Goal: Task Accomplishment & Management: Manage account settings

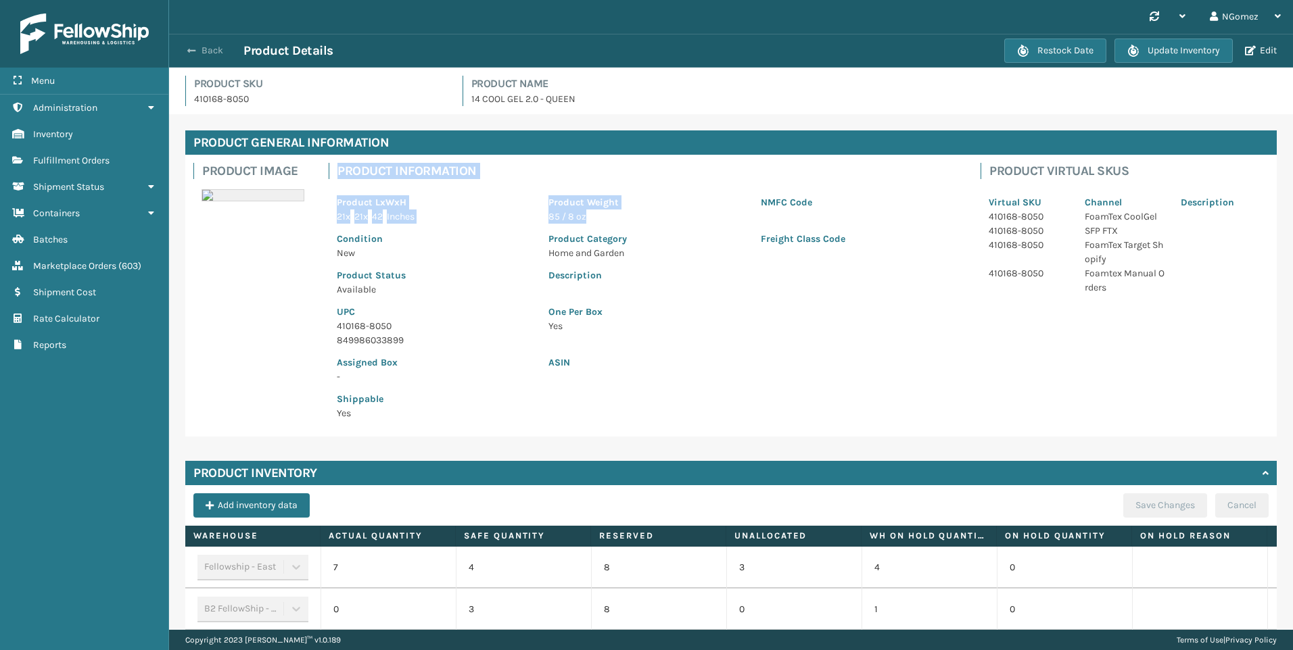
click at [200, 51] on button "Back" at bounding box center [212, 51] width 62 height 12
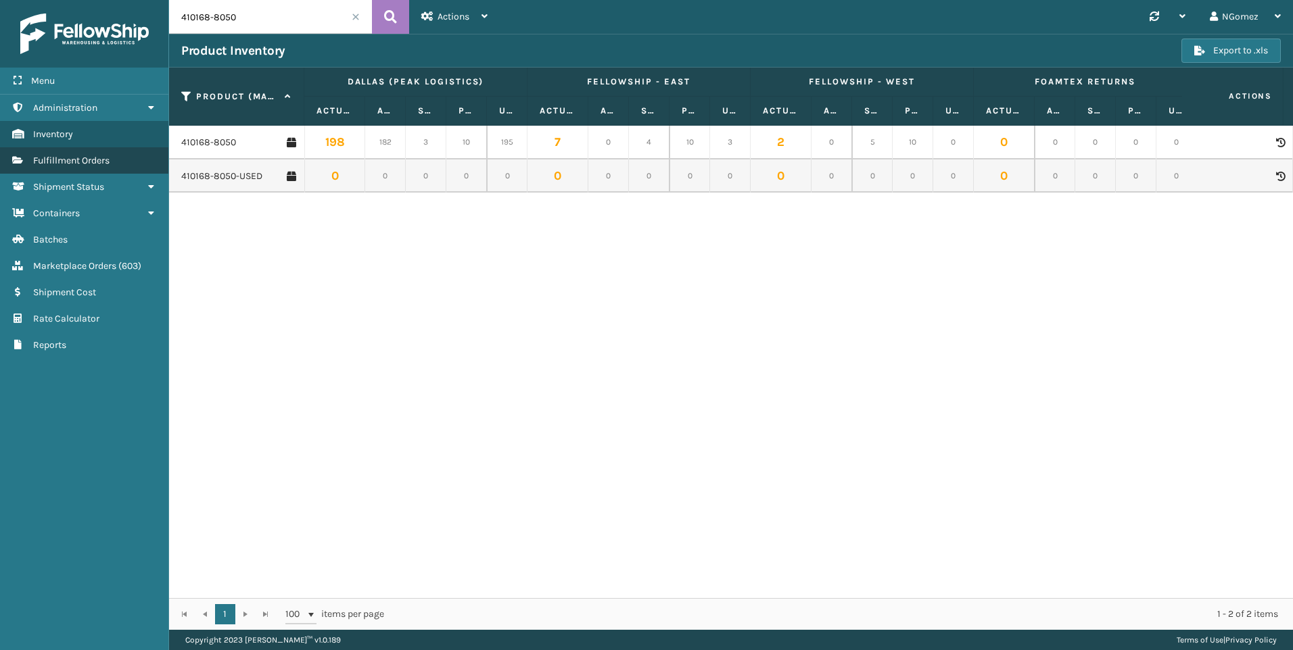
click at [84, 155] on link "Fulfillment Orders" at bounding box center [84, 160] width 168 height 26
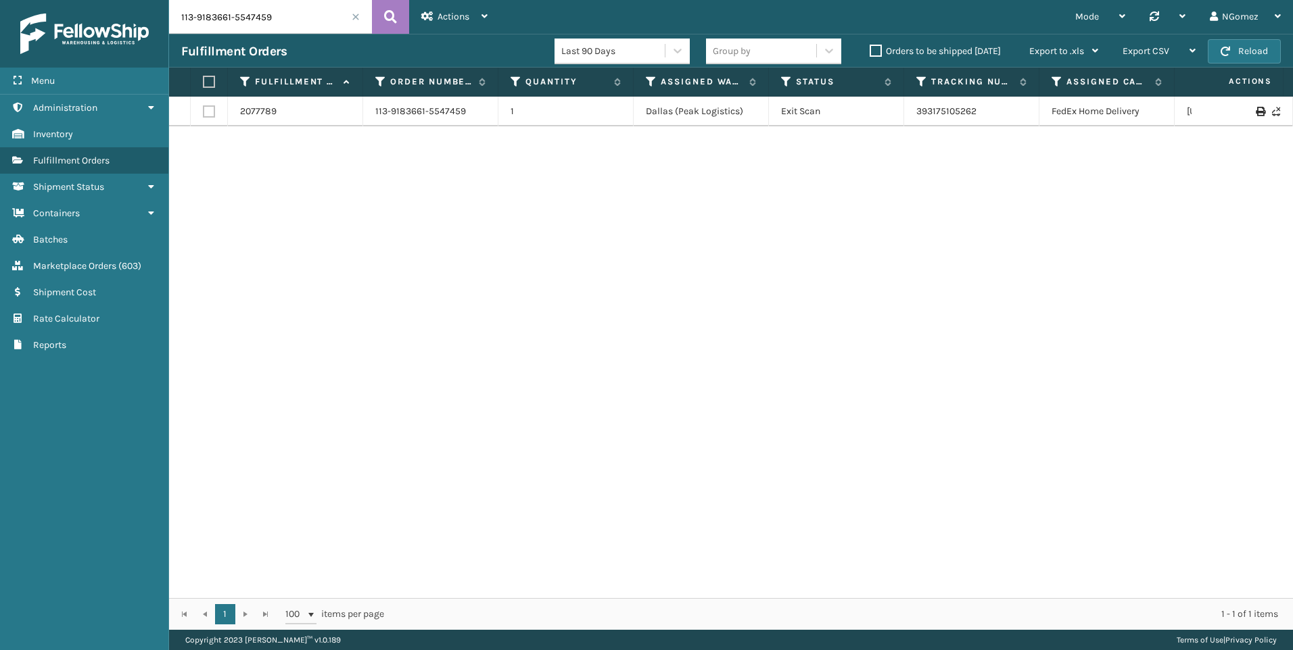
click at [263, 29] on input "113-9183661-5547459" at bounding box center [270, 17] width 203 height 34
paste input "1-5489634-8153042"
type input "111-5489634-8153042"
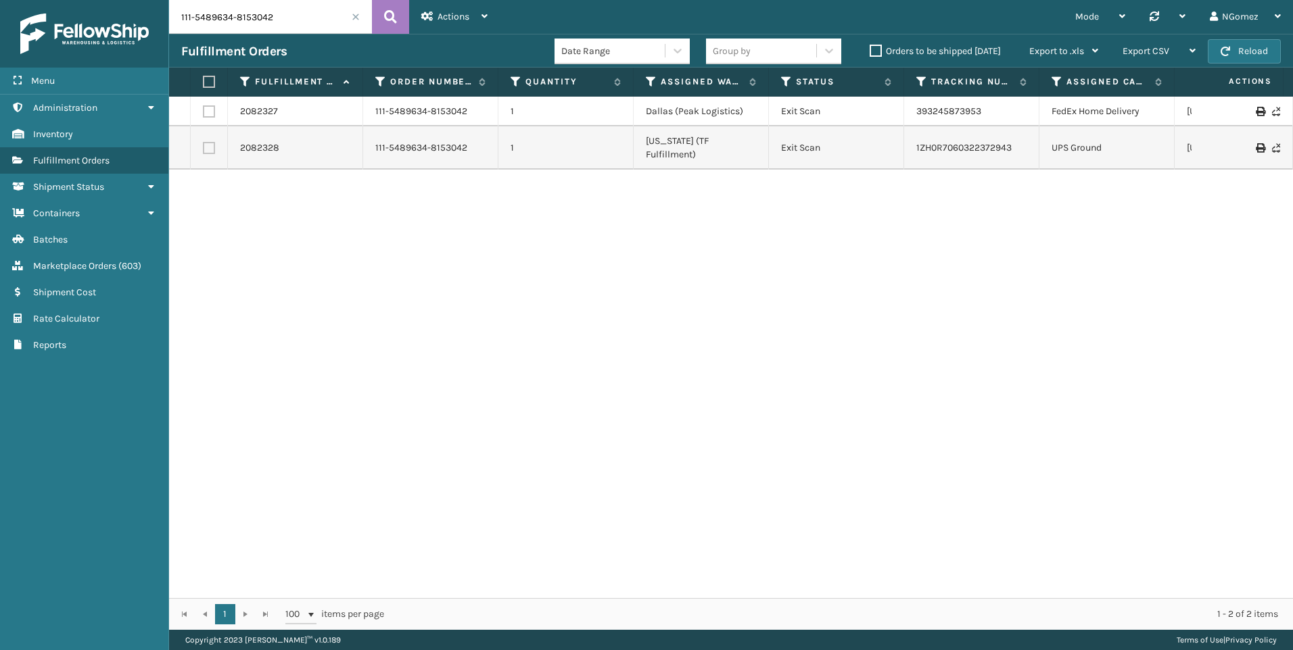
click at [948, 104] on td "393245873953" at bounding box center [971, 112] width 135 height 30
click at [949, 115] on link "393245873953" at bounding box center [948, 110] width 65 height 11
click at [984, 143] on link "1ZH0R7060322372943" at bounding box center [963, 147] width 95 height 11
click at [51, 270] on span "Marketplace Orders" at bounding box center [74, 265] width 83 height 11
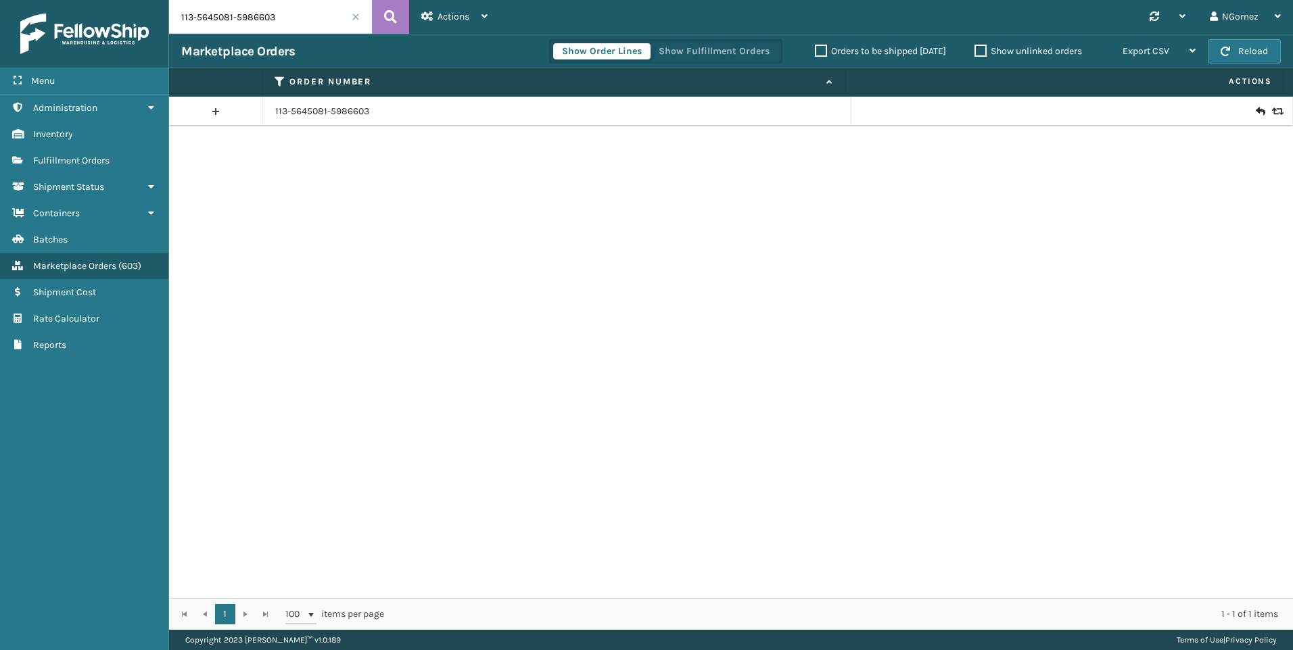
click at [308, 25] on input "113-5645081-5986603" at bounding box center [270, 17] width 203 height 34
paste input "1-0028491-6774662"
type input "111-0028491-6774662"
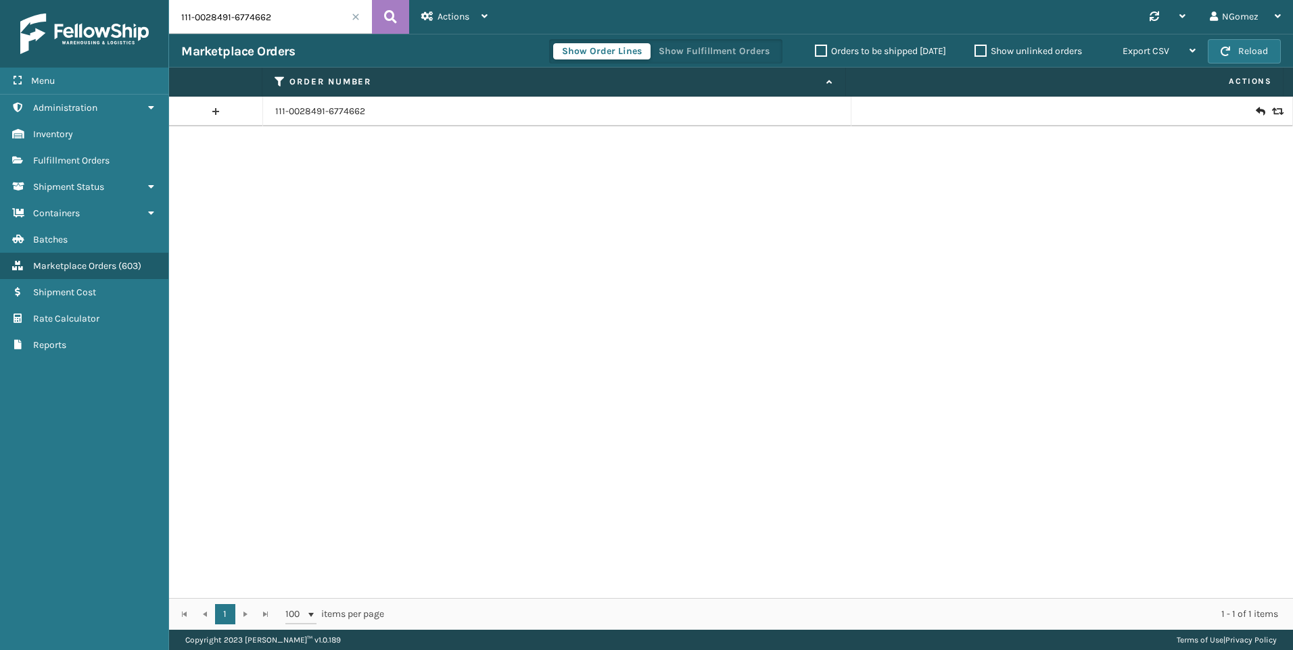
click at [1256, 110] on icon at bounding box center [1260, 112] width 8 height 14
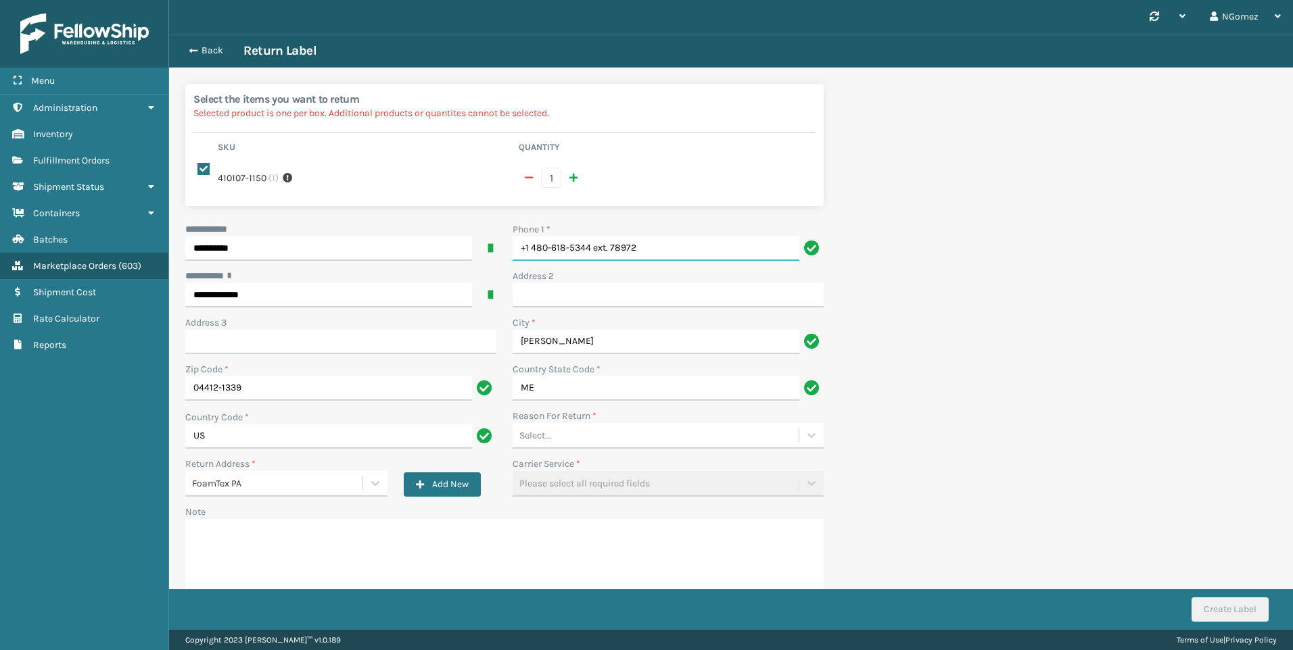
drag, startPoint x: 653, startPoint y: 237, endPoint x: 594, endPoint y: 240, distance: 58.9
click at [594, 240] on input "+1 480-618-5344 ext. 78972" at bounding box center [656, 249] width 287 height 24
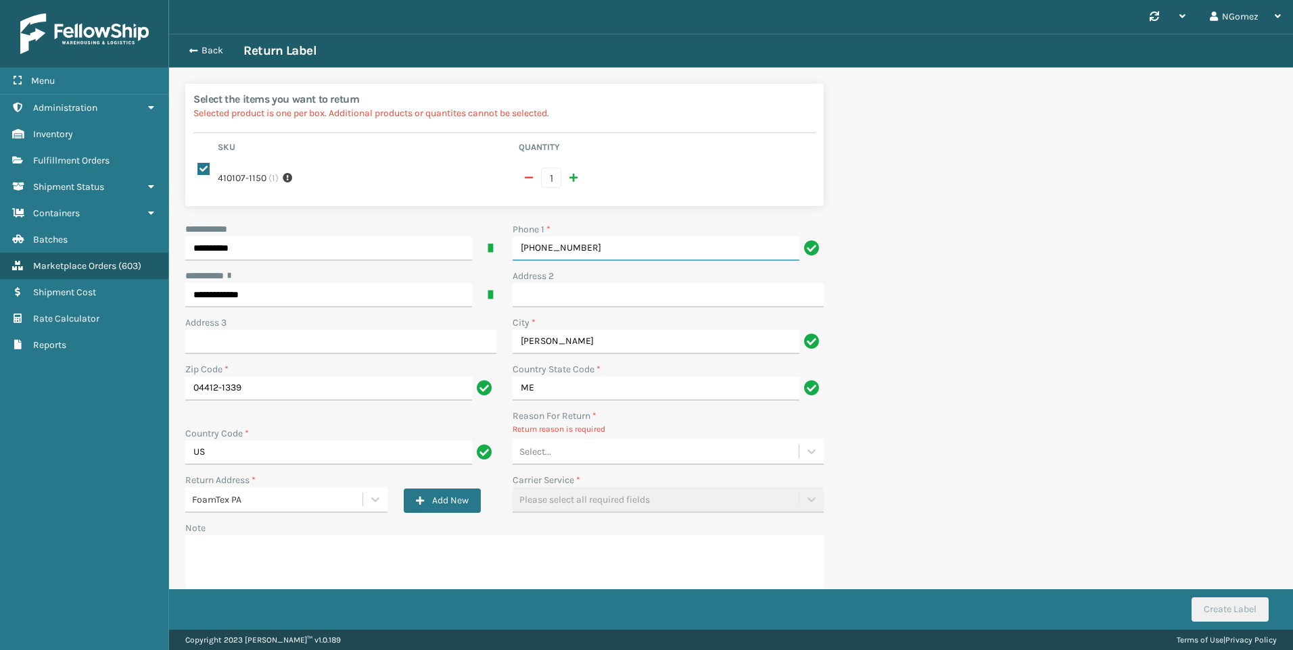
type input "[PHONE_NUMBER]"
click at [592, 423] on p "Return reason is required" at bounding box center [668, 429] width 311 height 12
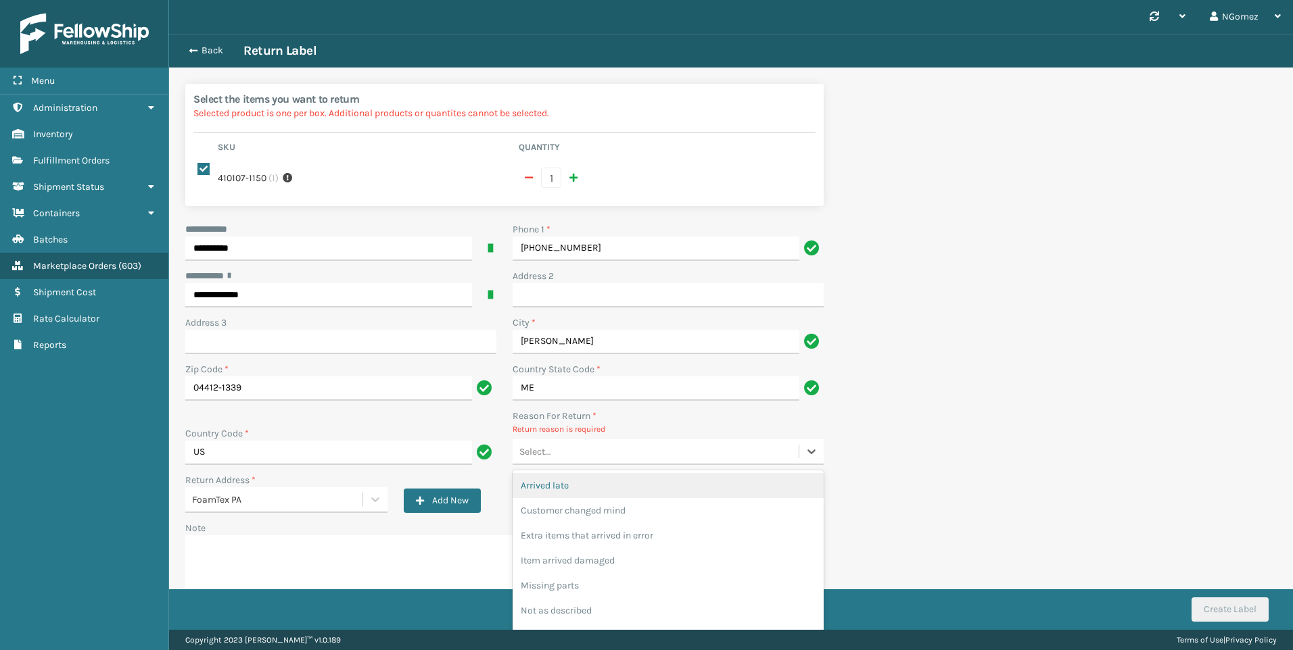
click at [590, 441] on div "Select..." at bounding box center [656, 452] width 286 height 22
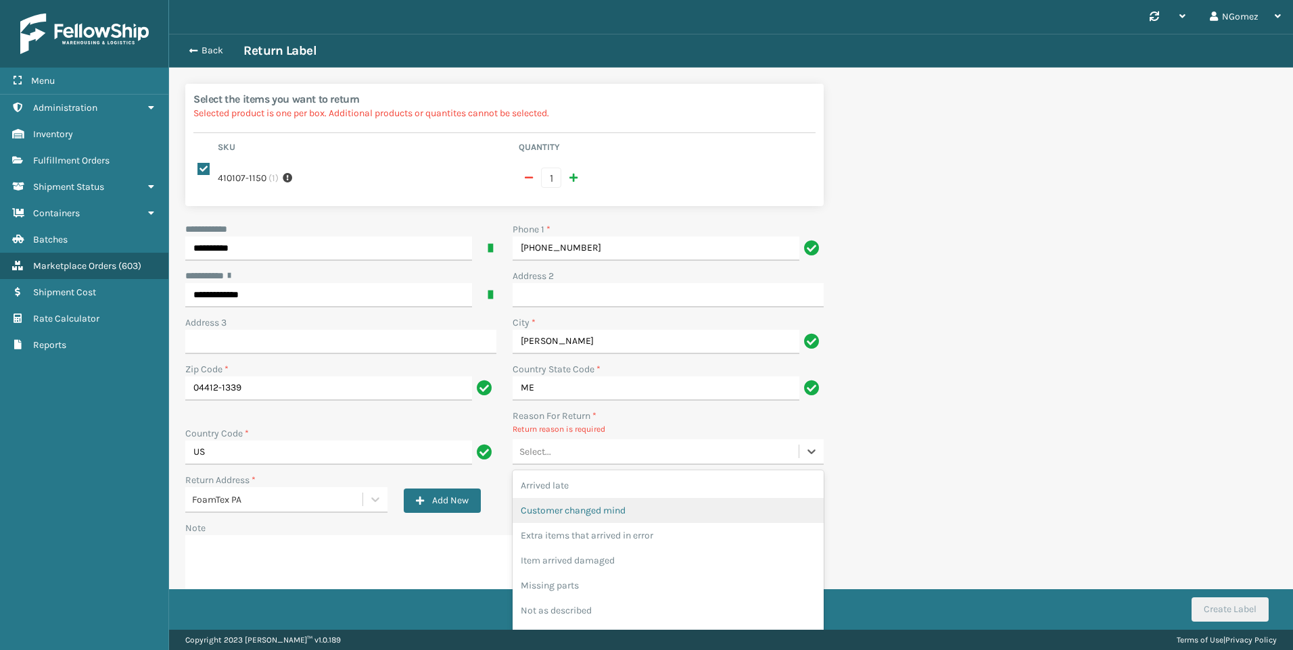
click at [605, 498] on div "Customer changed mind" at bounding box center [668, 510] width 311 height 25
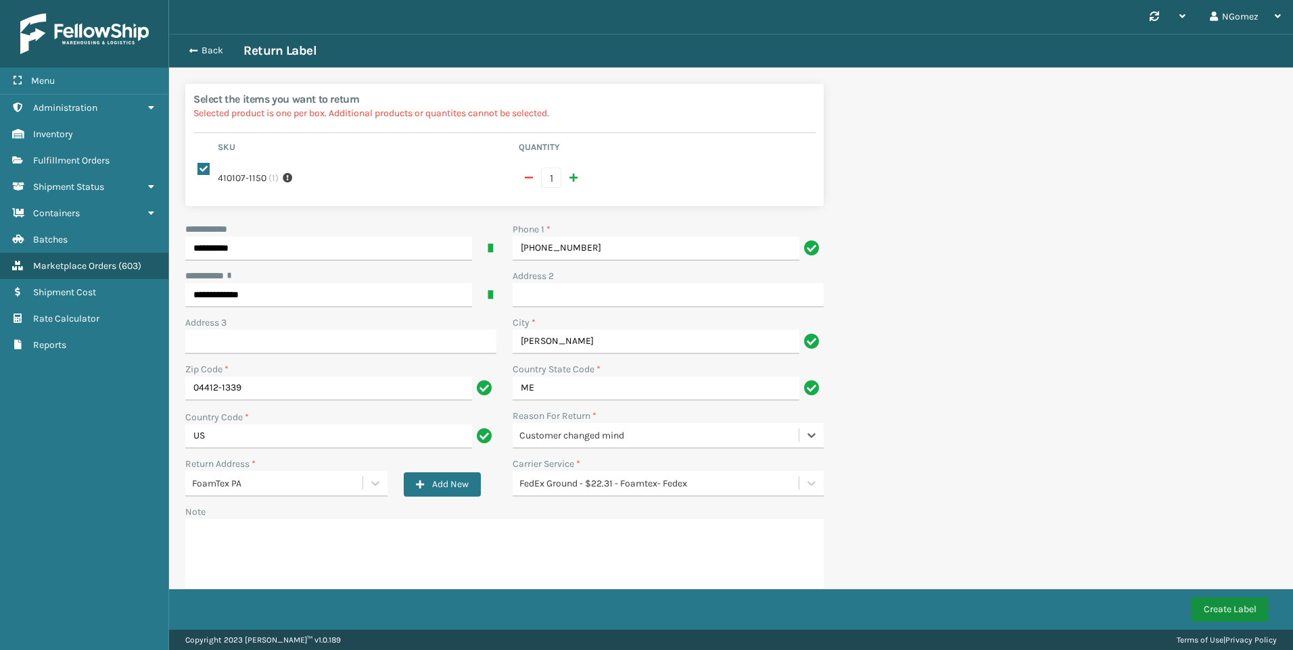
click at [1216, 598] on div "Create Label" at bounding box center [731, 610] width 1124 height 41
click at [1216, 601] on button "Create Label" at bounding box center [1229, 610] width 77 height 24
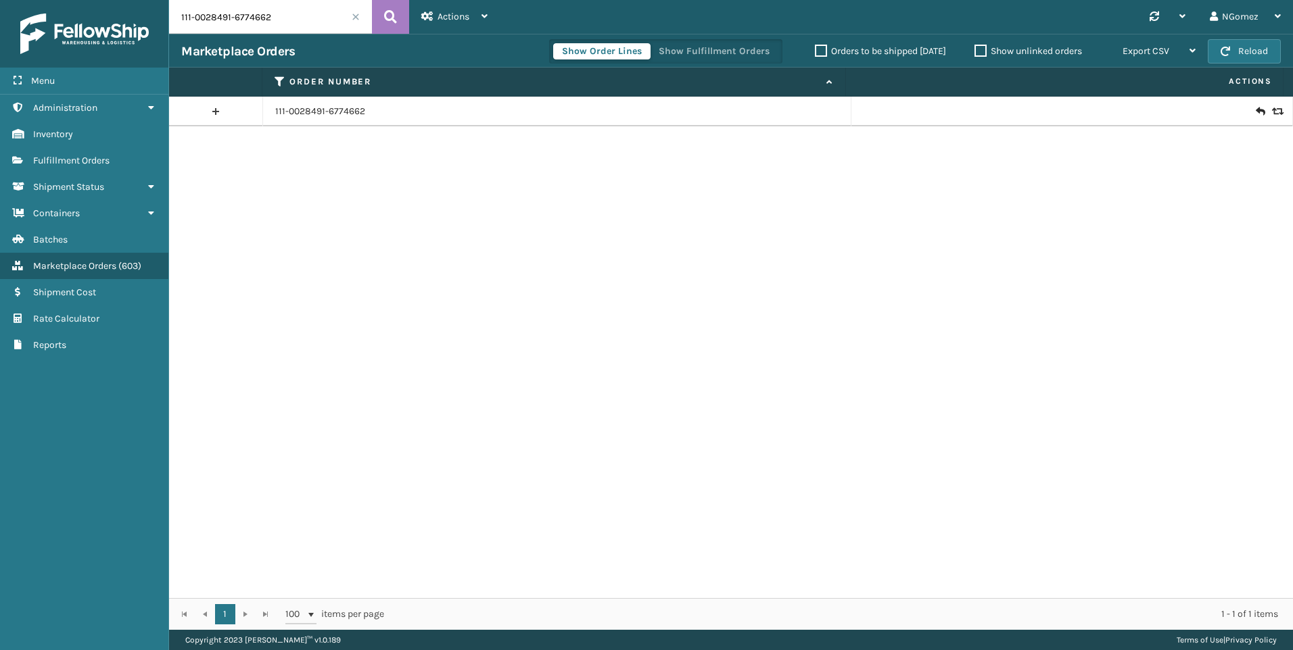
click at [291, 18] on input "111-0028491-6774662" at bounding box center [270, 17] width 203 height 34
drag, startPoint x: 303, startPoint y: 11, endPoint x: 178, endPoint y: 24, distance: 125.7
click at [178, 24] on input "111-0028491-6774662" at bounding box center [270, 17] width 203 height 34
type input "113-9418615-6636247"
click at [395, 15] on icon at bounding box center [390, 17] width 13 height 20
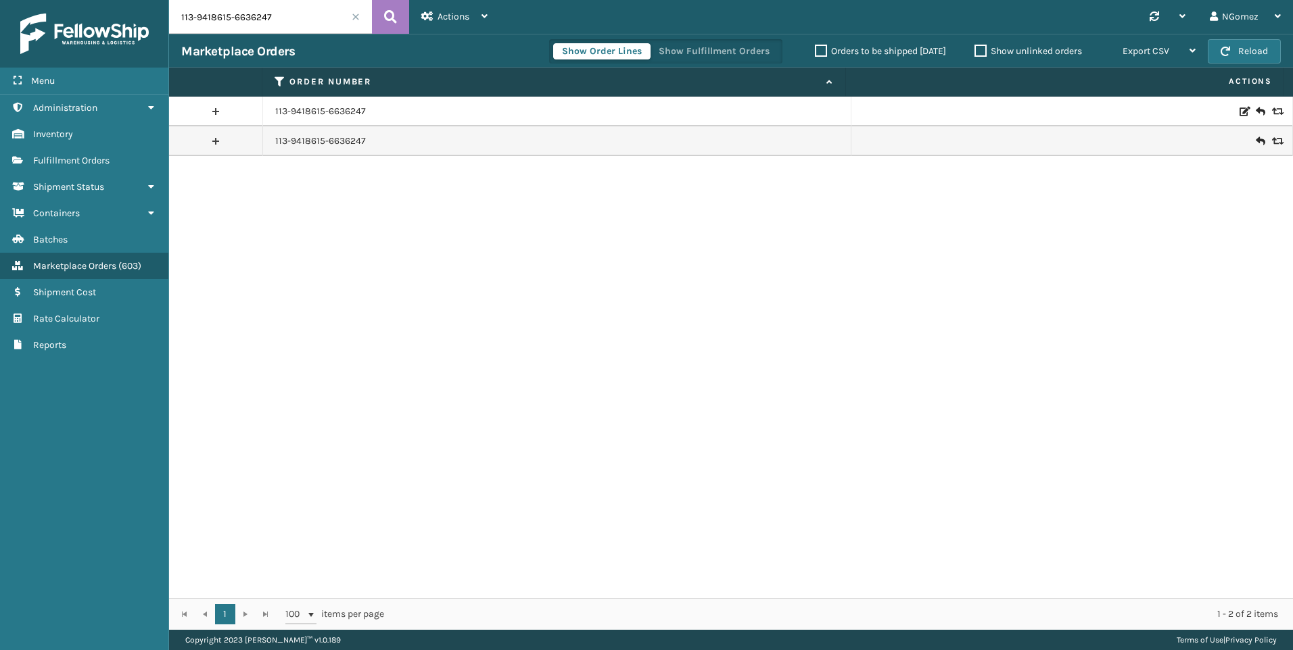
click at [219, 145] on link at bounding box center [215, 142] width 93 height 22
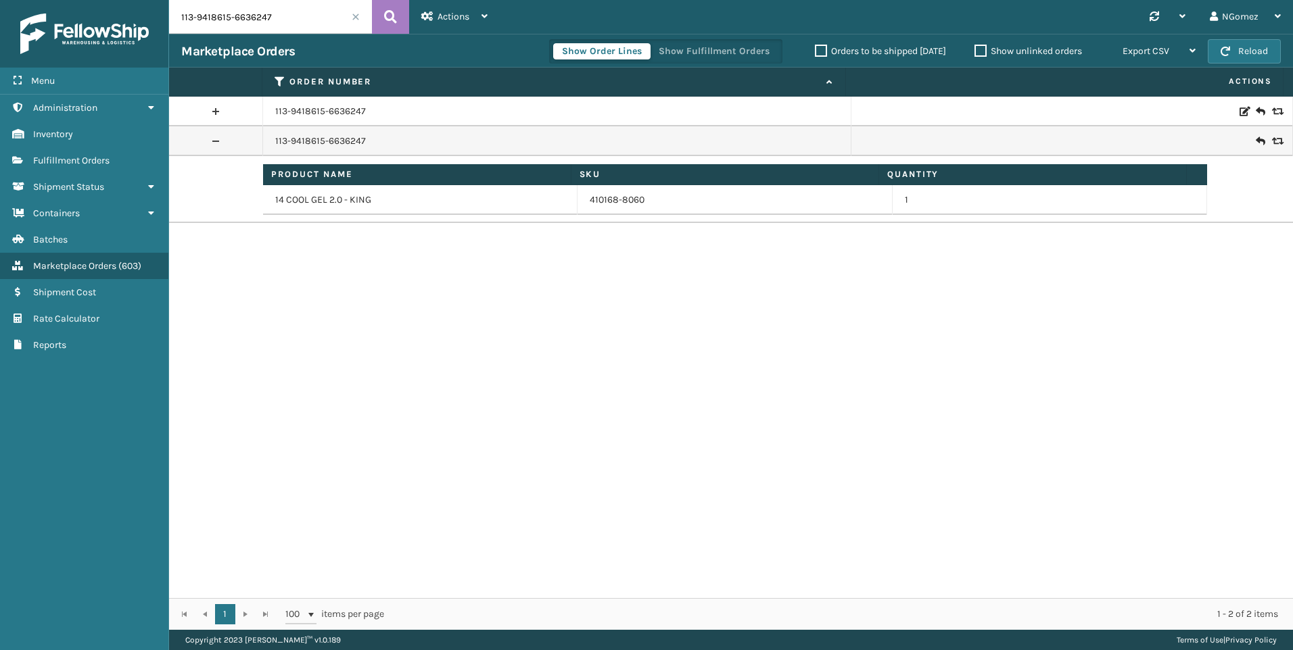
click at [487, 105] on div "113-9418615-6636247" at bounding box center [556, 112] width 563 height 14
click at [1239, 112] on icon at bounding box center [1243, 111] width 8 height 9
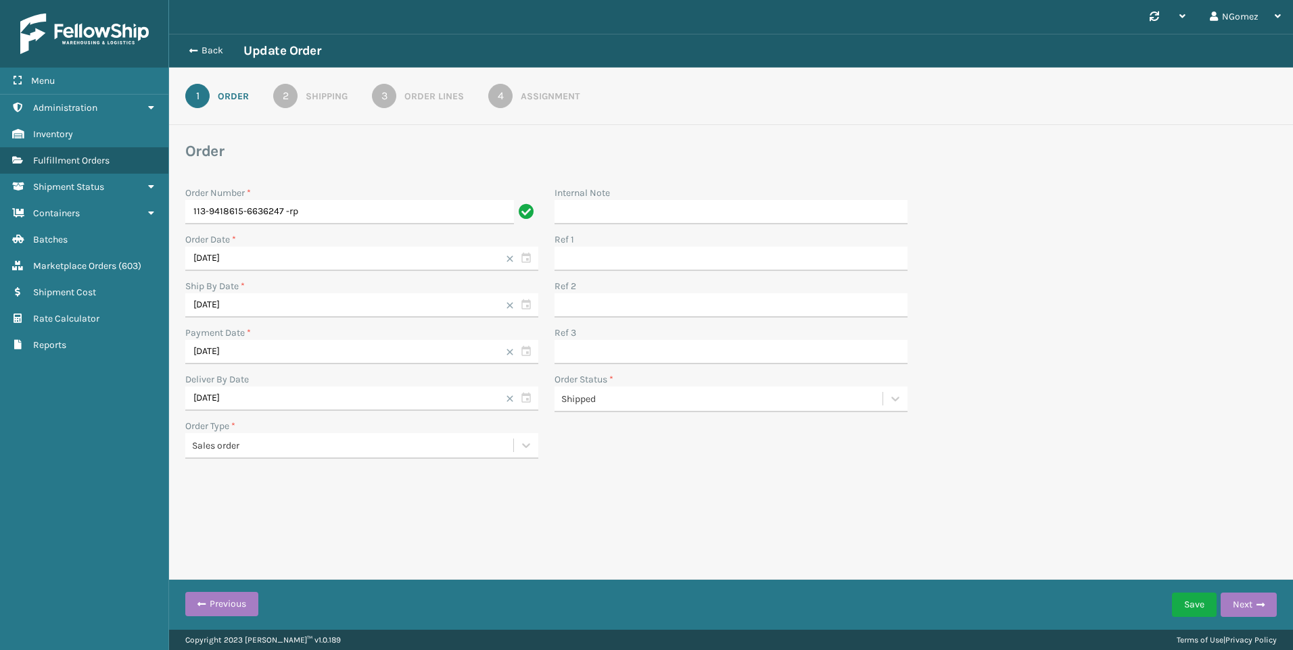
type input "113-9418615-6636247 -rp"
click at [486, 97] on link "4 Assignment" at bounding box center [534, 96] width 140 height 24
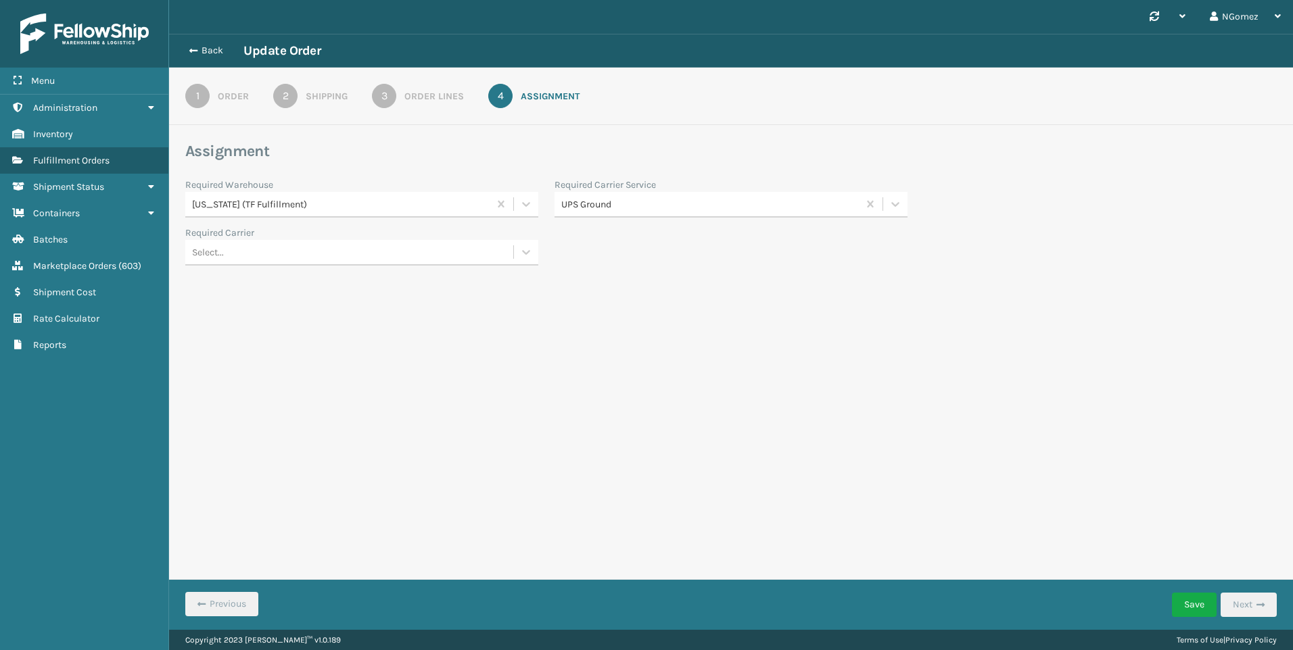
click at [435, 97] on div "Order Lines" at bounding box center [434, 96] width 60 height 14
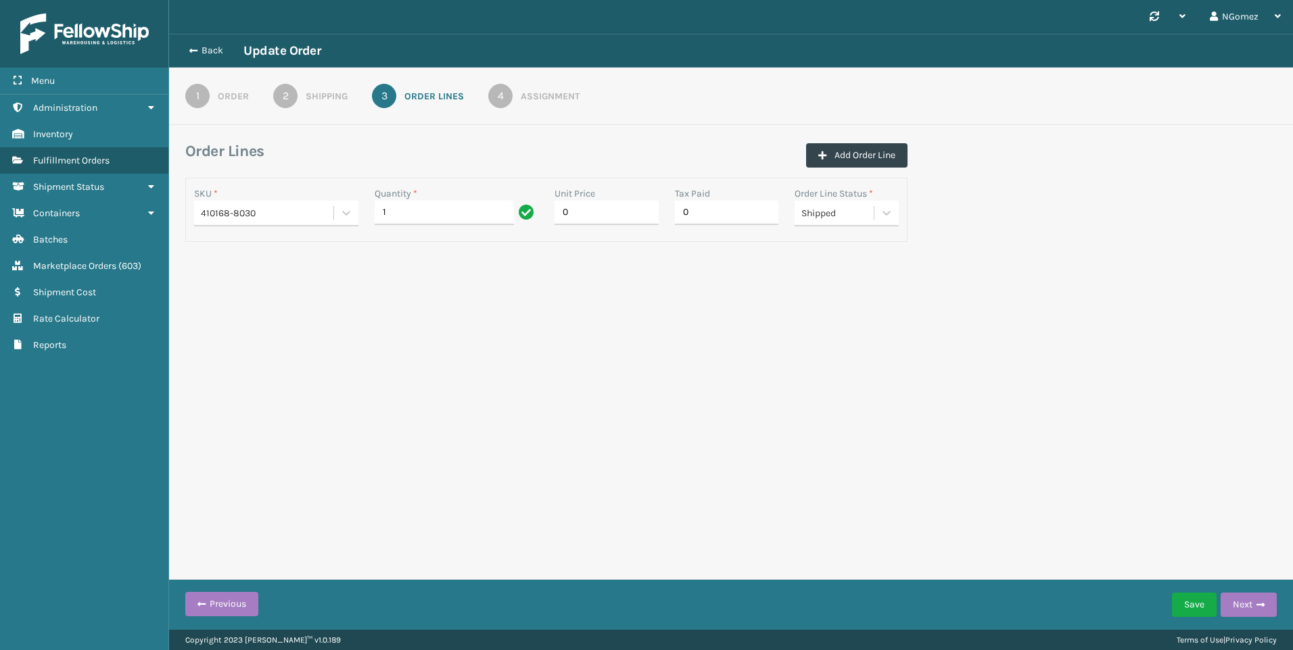
click at [279, 209] on div "410168-8030" at bounding box center [268, 213] width 134 height 14
click at [295, 296] on div "410069-1160" at bounding box center [276, 294] width 164 height 25
click at [297, 218] on div "410069-1160" at bounding box center [268, 213] width 134 height 14
click at [284, 216] on div "410069-1160" at bounding box center [268, 213] width 134 height 14
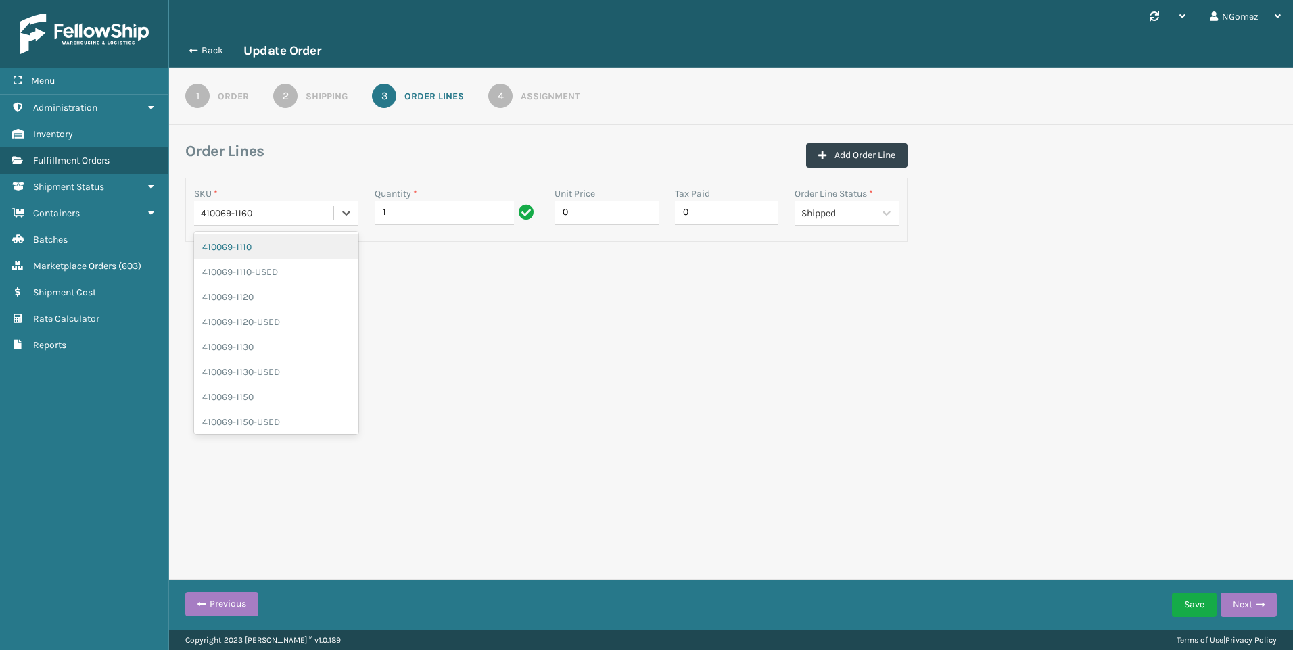
click at [283, 210] on div "410069-1160" at bounding box center [268, 213] width 134 height 14
click at [266, 204] on div "410069-1160" at bounding box center [263, 213] width 139 height 22
click at [270, 208] on div "410069-1160" at bounding box center [268, 213] width 134 height 14
click at [270, 214] on div "410069-1160" at bounding box center [268, 213] width 134 height 14
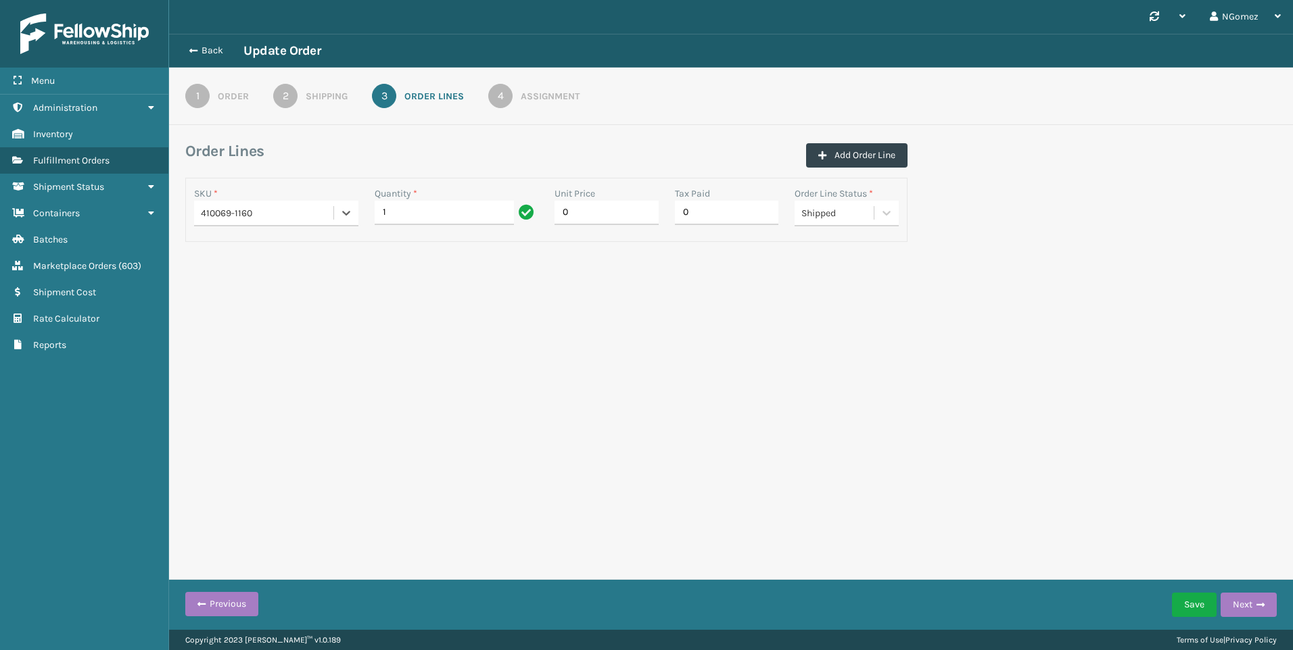
click at [270, 214] on div "410069-1160" at bounding box center [268, 213] width 134 height 14
type input "410168-806"
click at [275, 250] on div "410168-8060" at bounding box center [276, 247] width 164 height 25
click at [1248, 598] on button "Next" at bounding box center [1248, 605] width 56 height 24
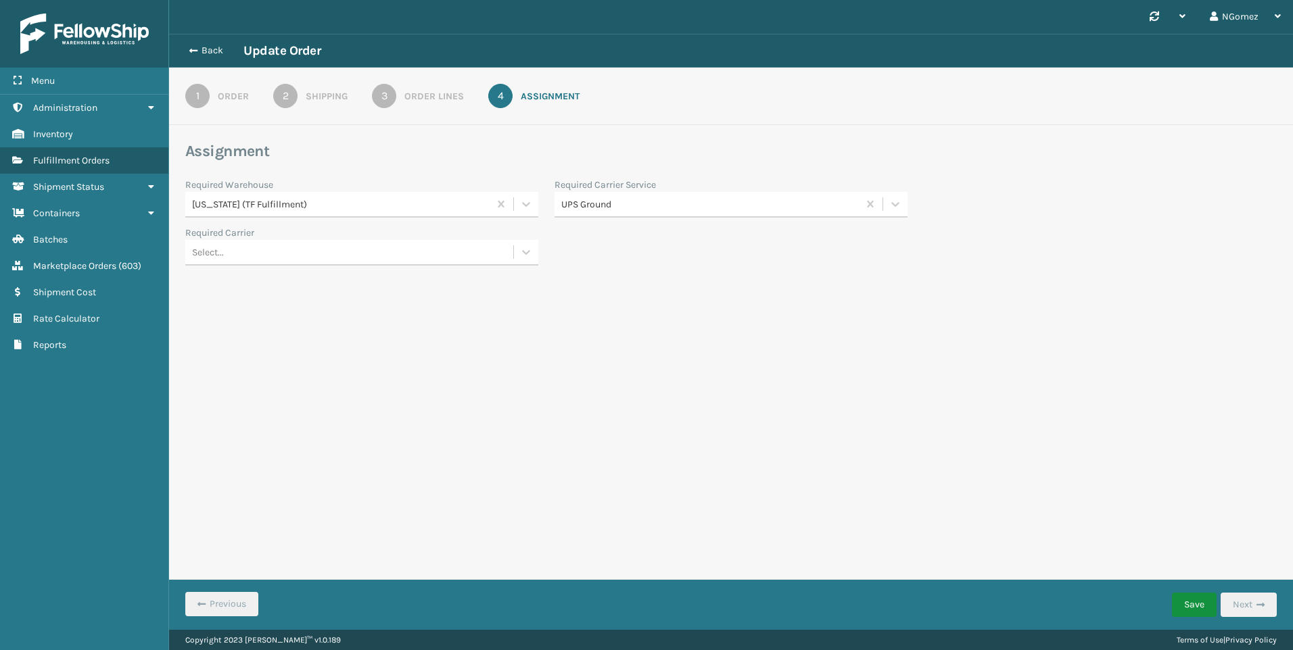
click at [1202, 599] on button "Save" at bounding box center [1194, 605] width 45 height 24
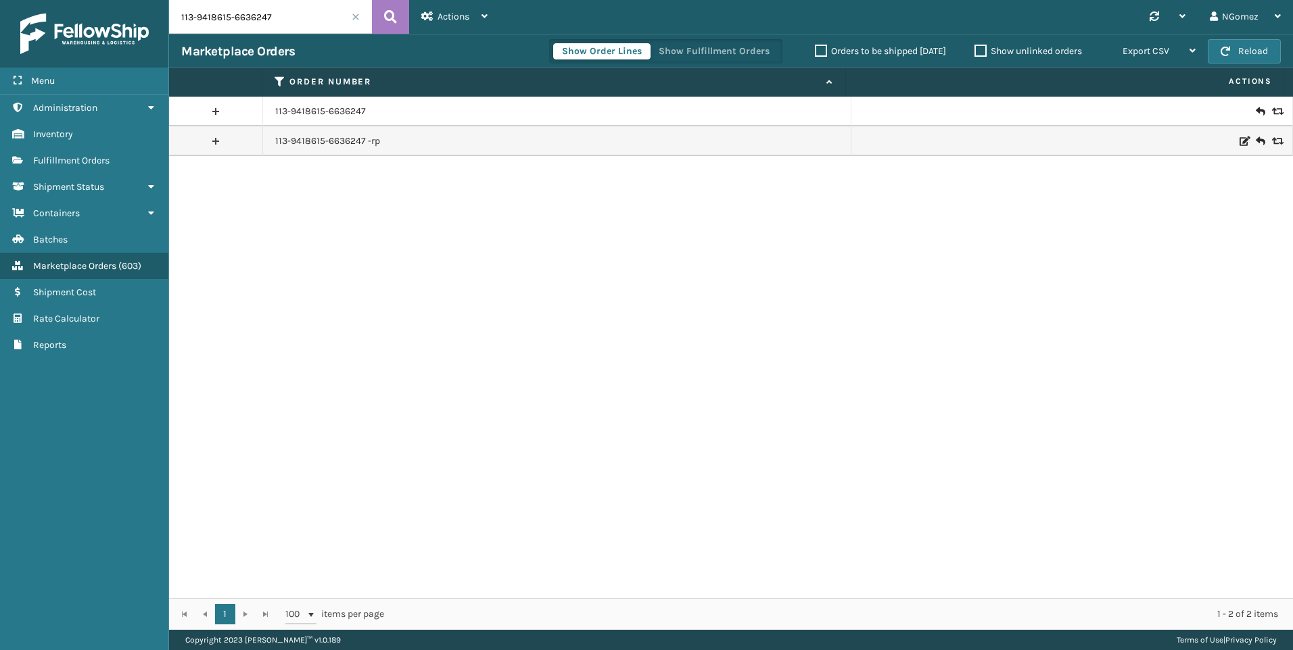
click at [1272, 140] on icon at bounding box center [1276, 141] width 8 height 9
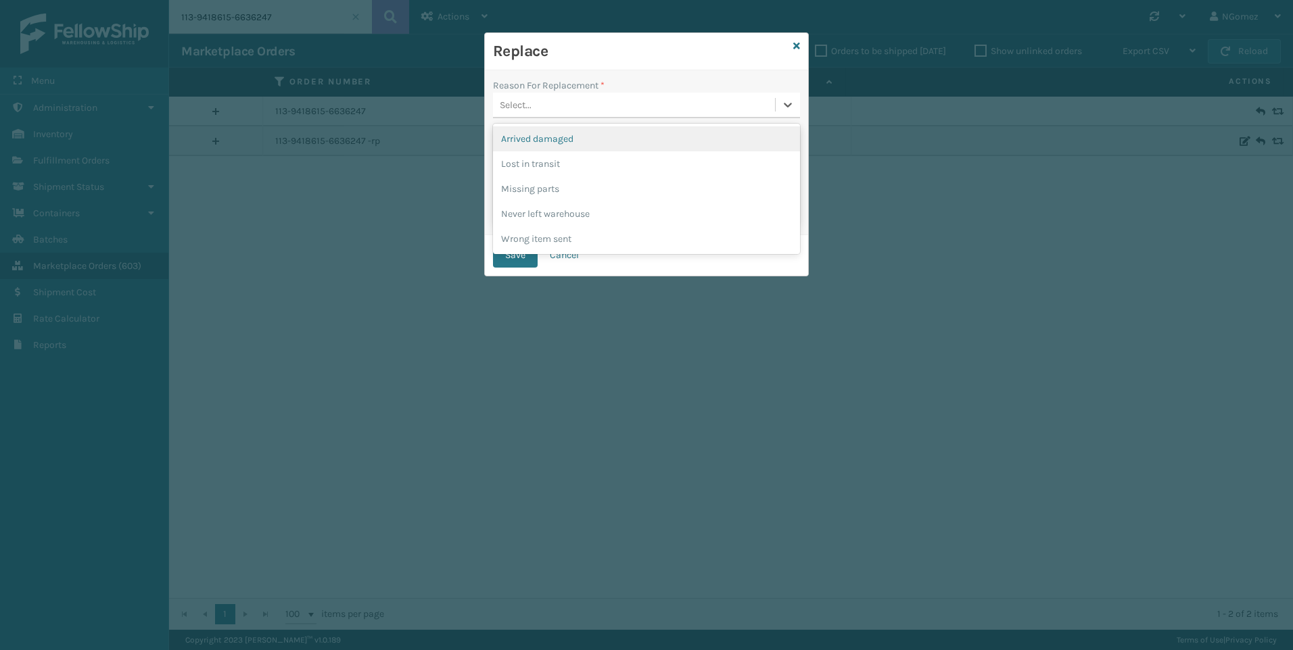
click at [553, 104] on div "Select..." at bounding box center [634, 105] width 282 height 22
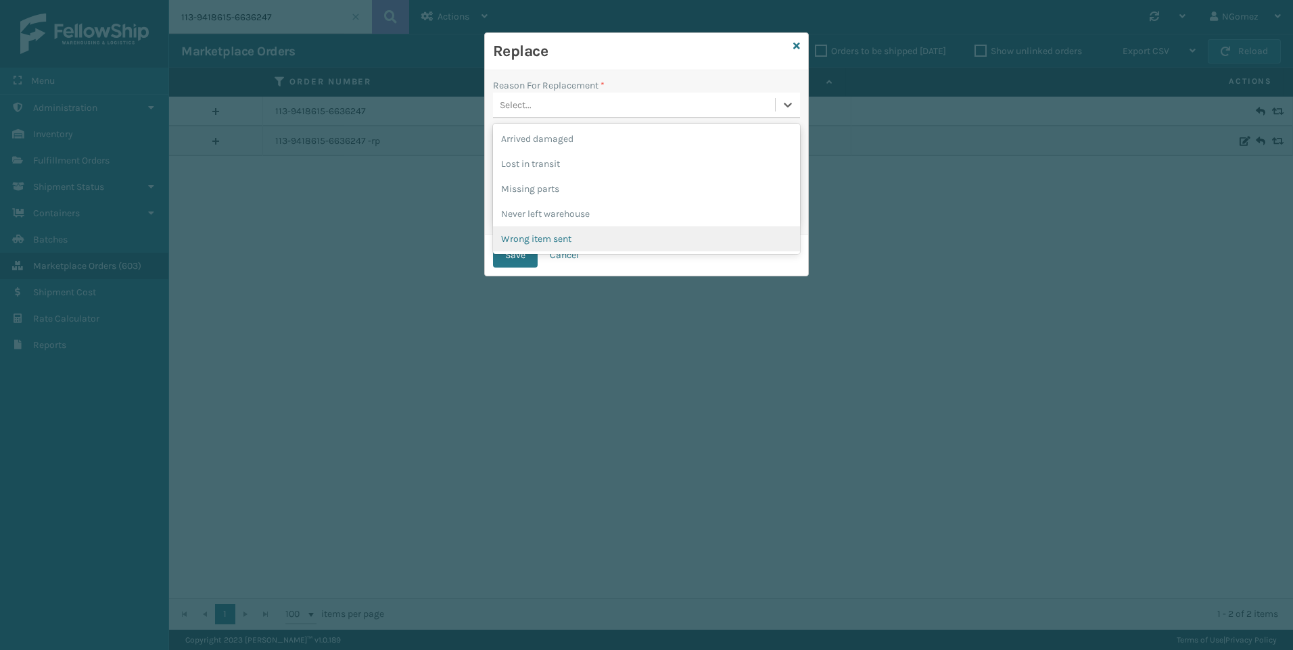
click at [552, 241] on div "Wrong item sent" at bounding box center [646, 239] width 307 height 25
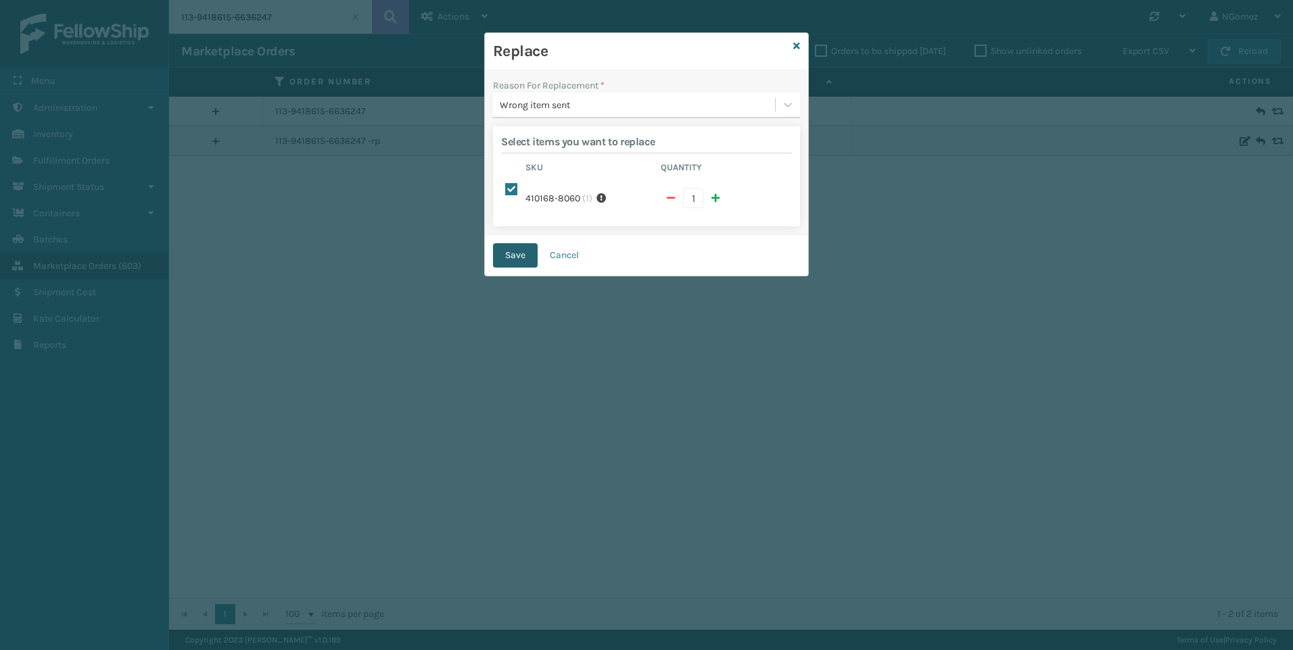
click at [519, 243] on button "Save" at bounding box center [515, 255] width 45 height 24
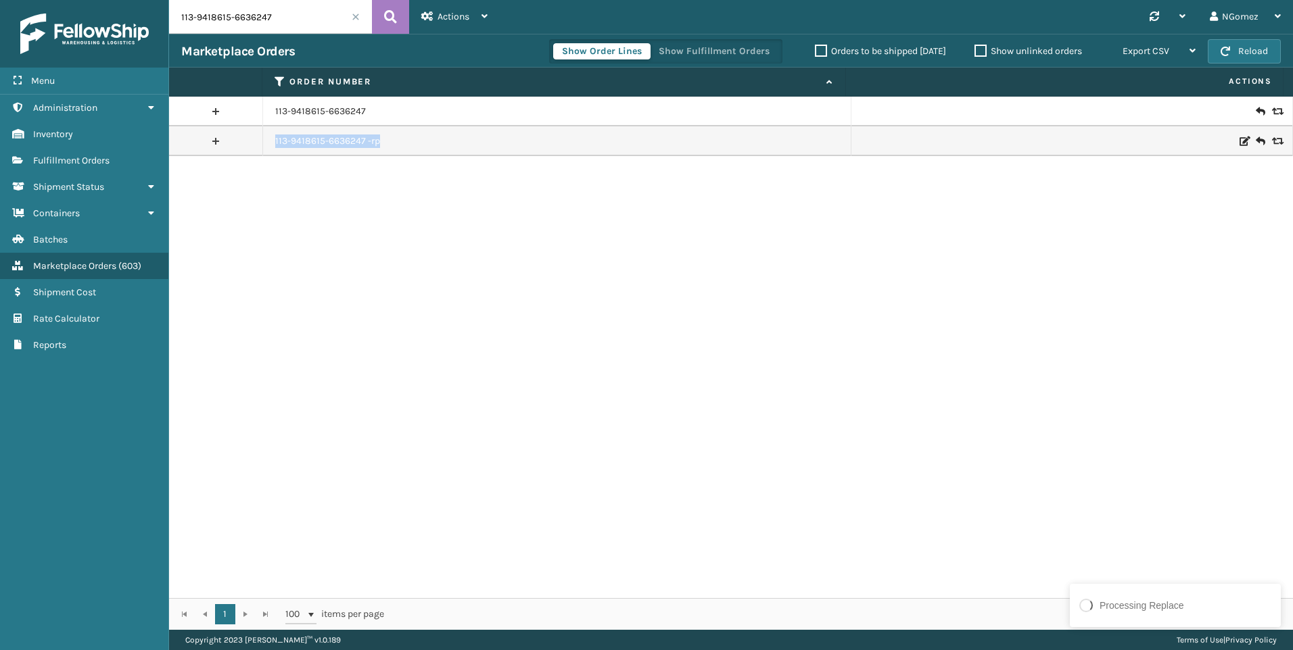
drag, startPoint x: 440, startPoint y: 141, endPoint x: 274, endPoint y: 145, distance: 166.4
click at [275, 145] on div "113-9418615-6636247 -rp" at bounding box center [556, 142] width 563 height 14
copy link "113-9418615-6636247 -rp"
click at [1256, 141] on icon at bounding box center [1260, 142] width 8 height 14
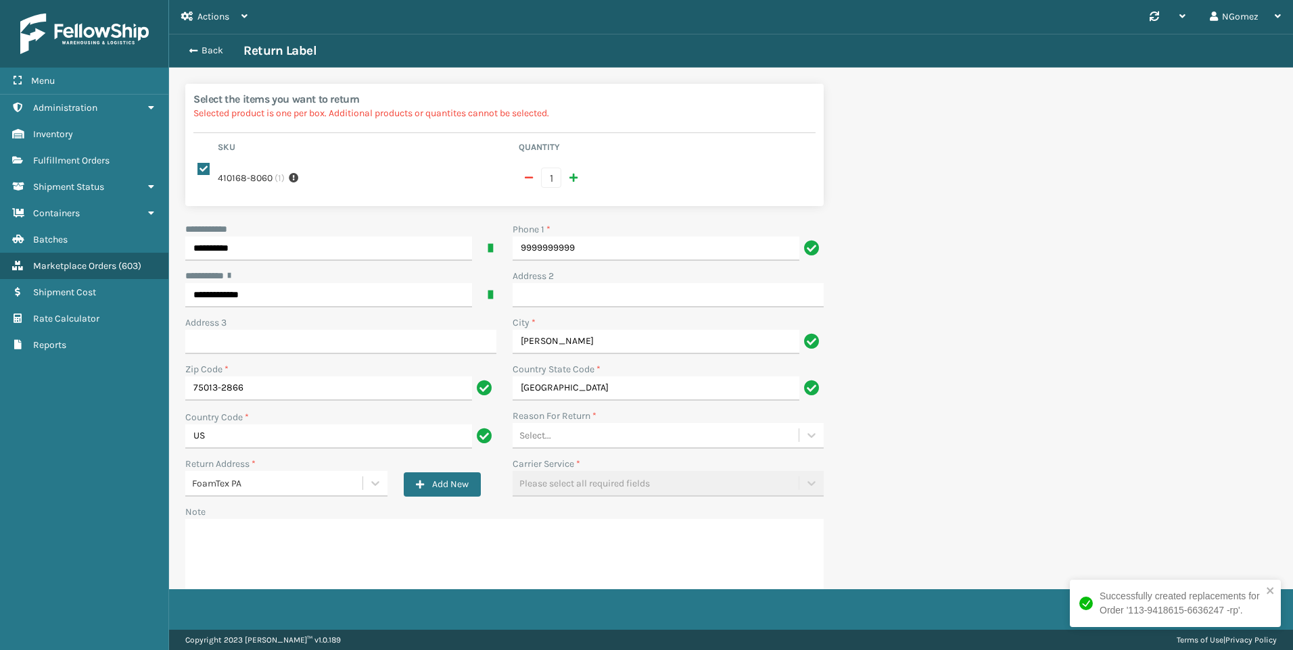
click at [579, 425] on div "Select..." at bounding box center [656, 436] width 286 height 22
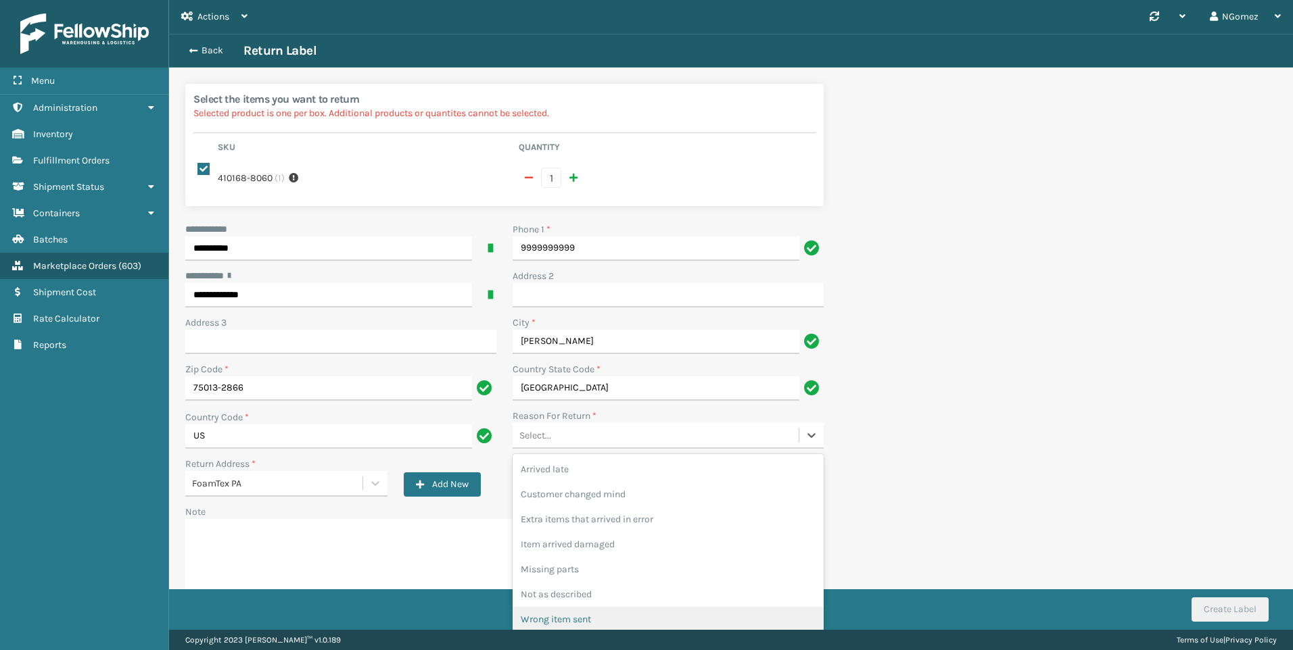
click at [594, 607] on div "Wrong item sent" at bounding box center [668, 619] width 311 height 25
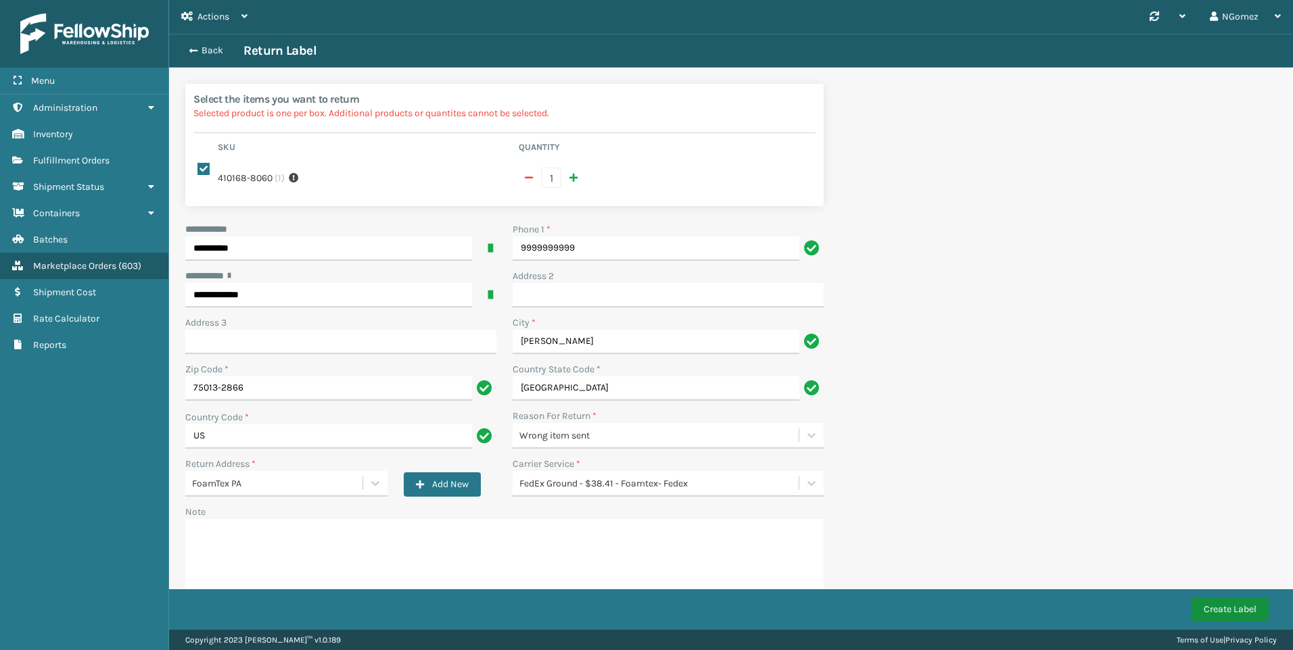
click at [1227, 607] on button "Create Label" at bounding box center [1229, 610] width 77 height 24
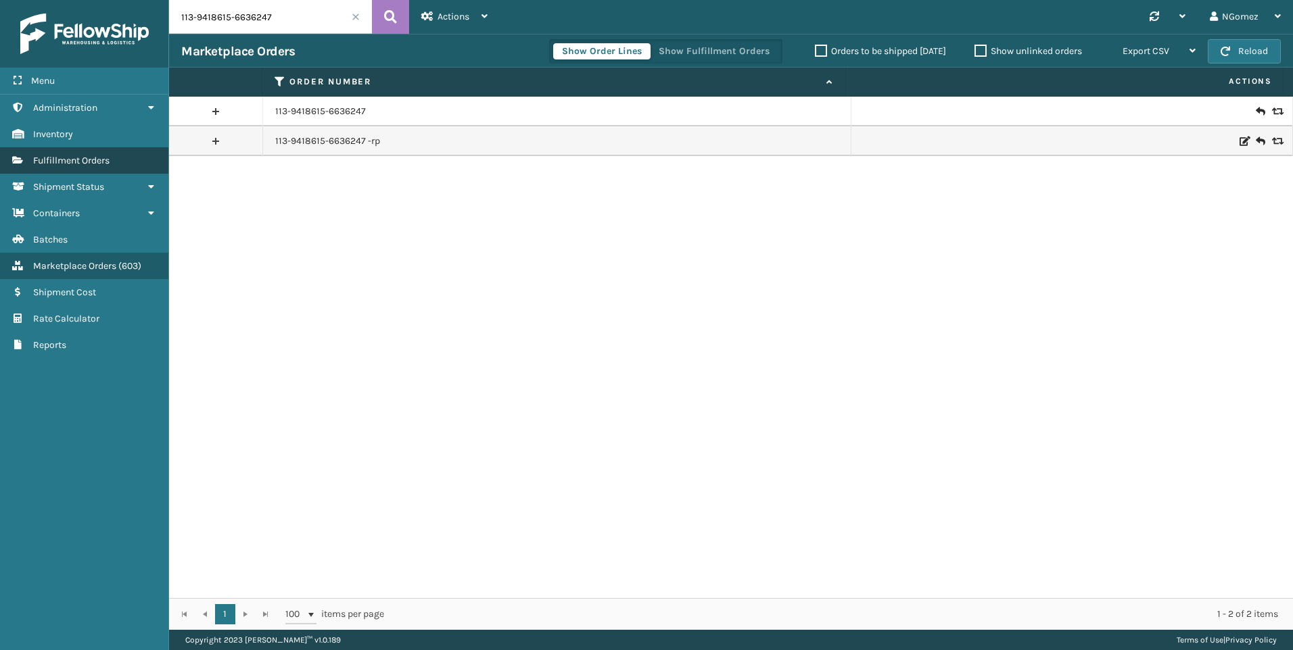
click at [79, 158] on span "Fulfillment Orders" at bounding box center [71, 160] width 76 height 11
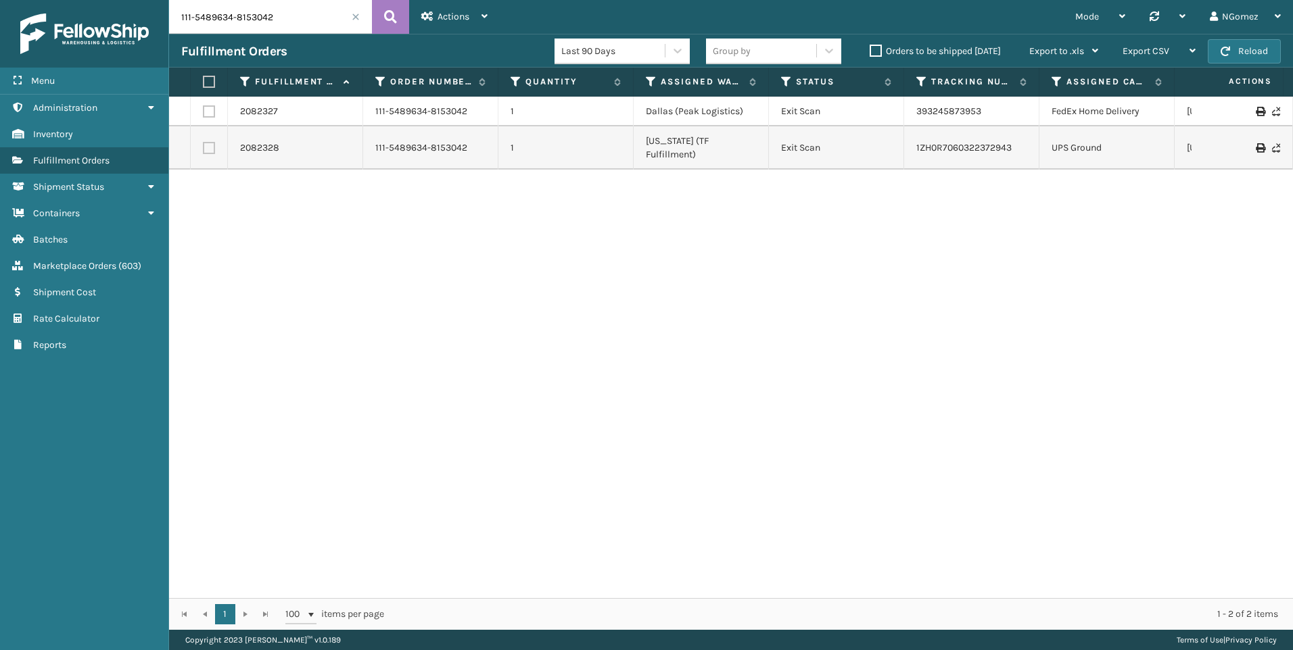
click at [289, 24] on input "111-5489634-8153042" at bounding box center [270, 17] width 203 height 34
paste input "113-9418615-6636247 -rp"
type input "113-9418615-6636247 -rp"
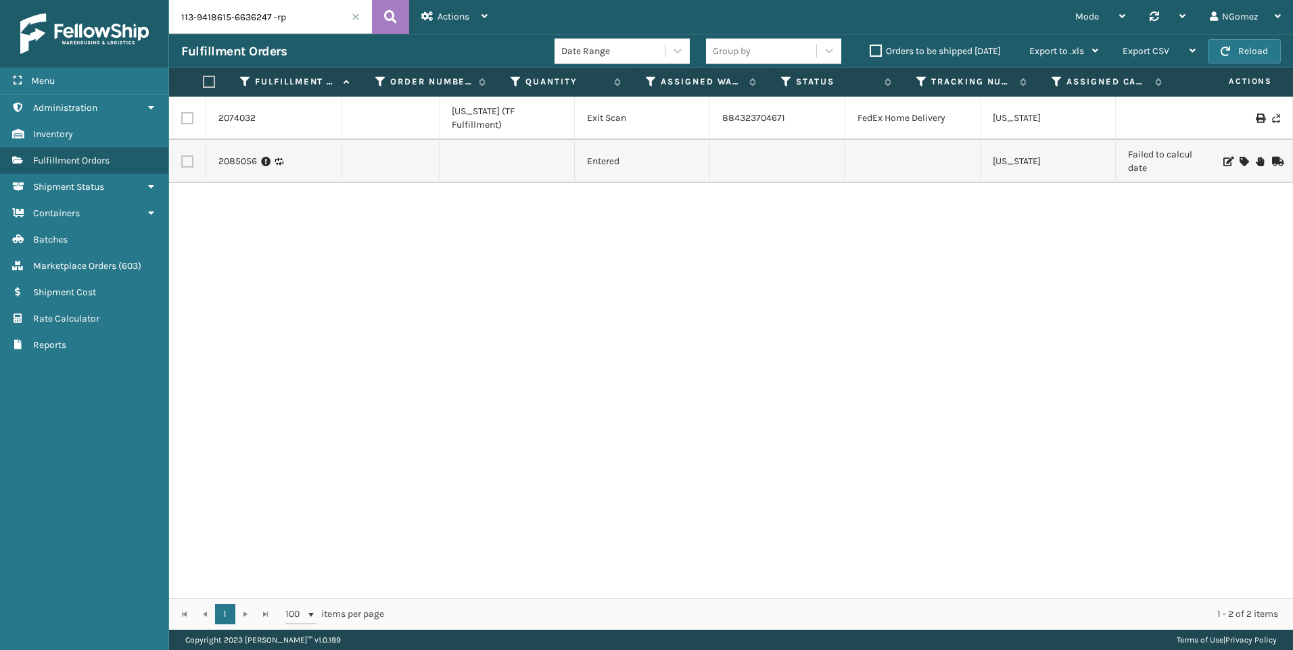
scroll to position [0, 263]
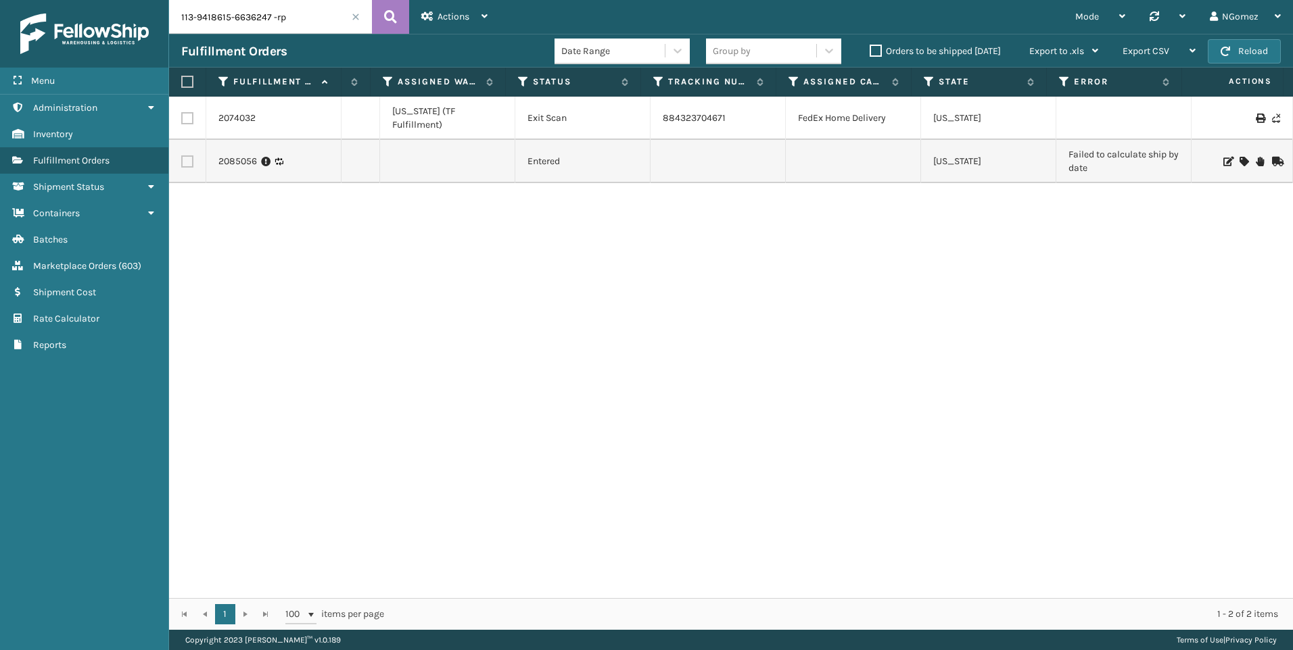
click at [1223, 157] on icon at bounding box center [1227, 161] width 8 height 9
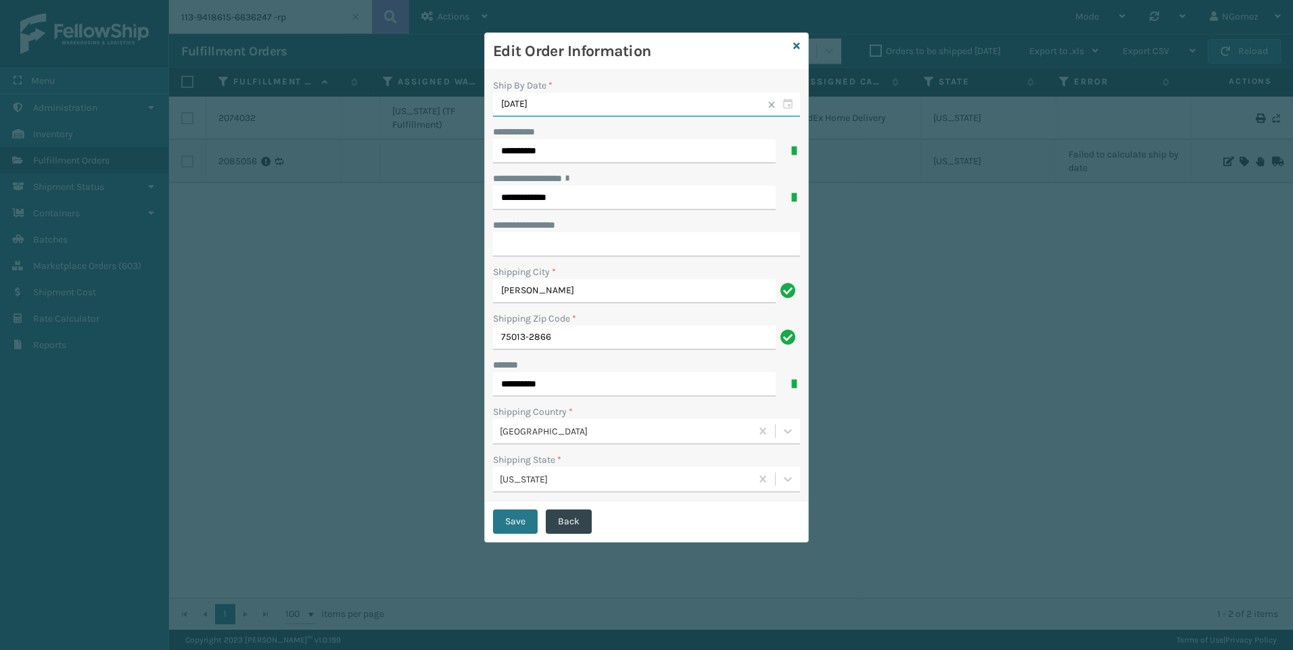
click at [784, 105] on input "[DATE]" at bounding box center [646, 105] width 307 height 24
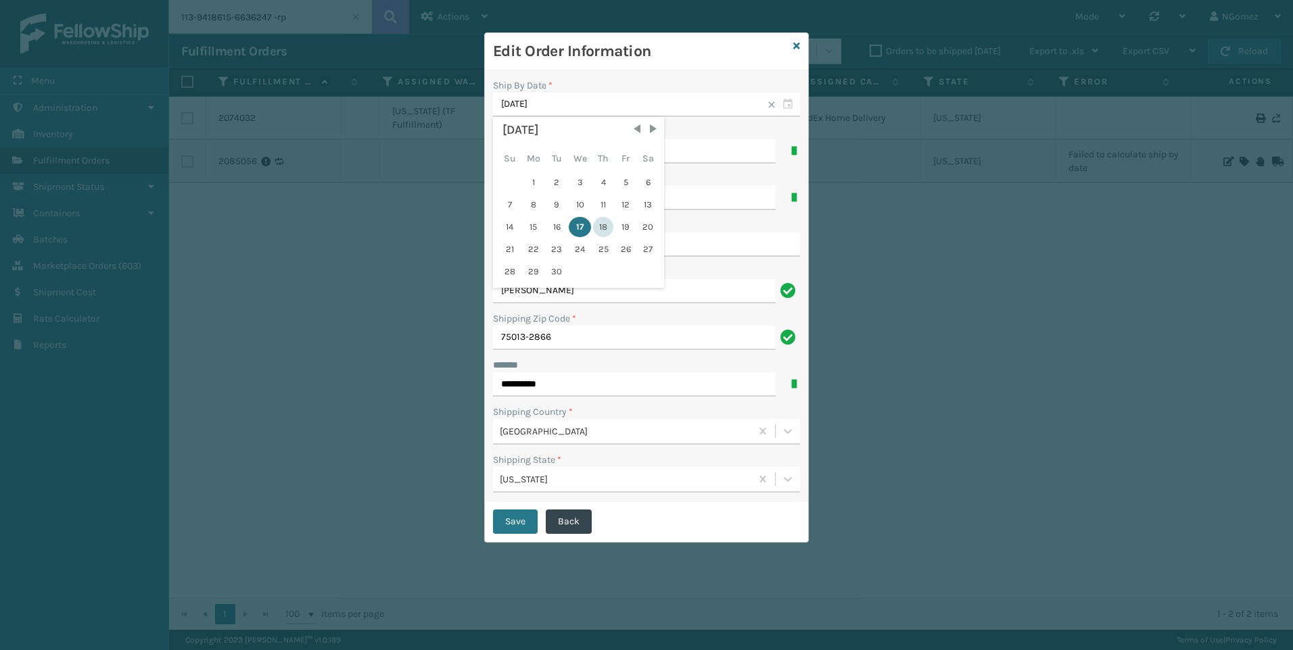
click at [608, 226] on div "18" at bounding box center [603, 227] width 20 height 20
type input "[DATE]"
click at [510, 522] on button "Save" at bounding box center [515, 522] width 45 height 24
